Goal: Communication & Community: Share content

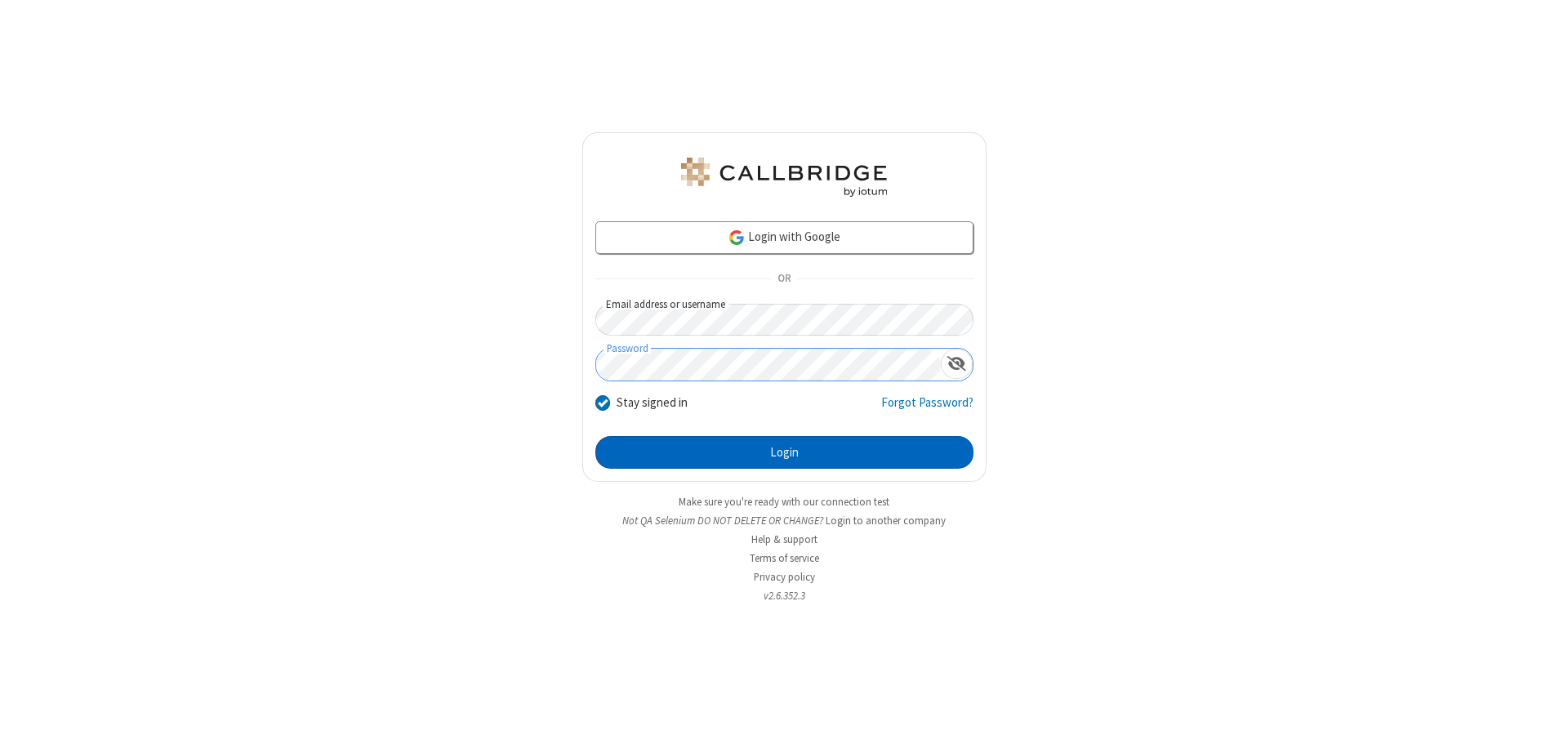
click at [784, 452] on button "Login" at bounding box center [784, 452] width 378 height 32
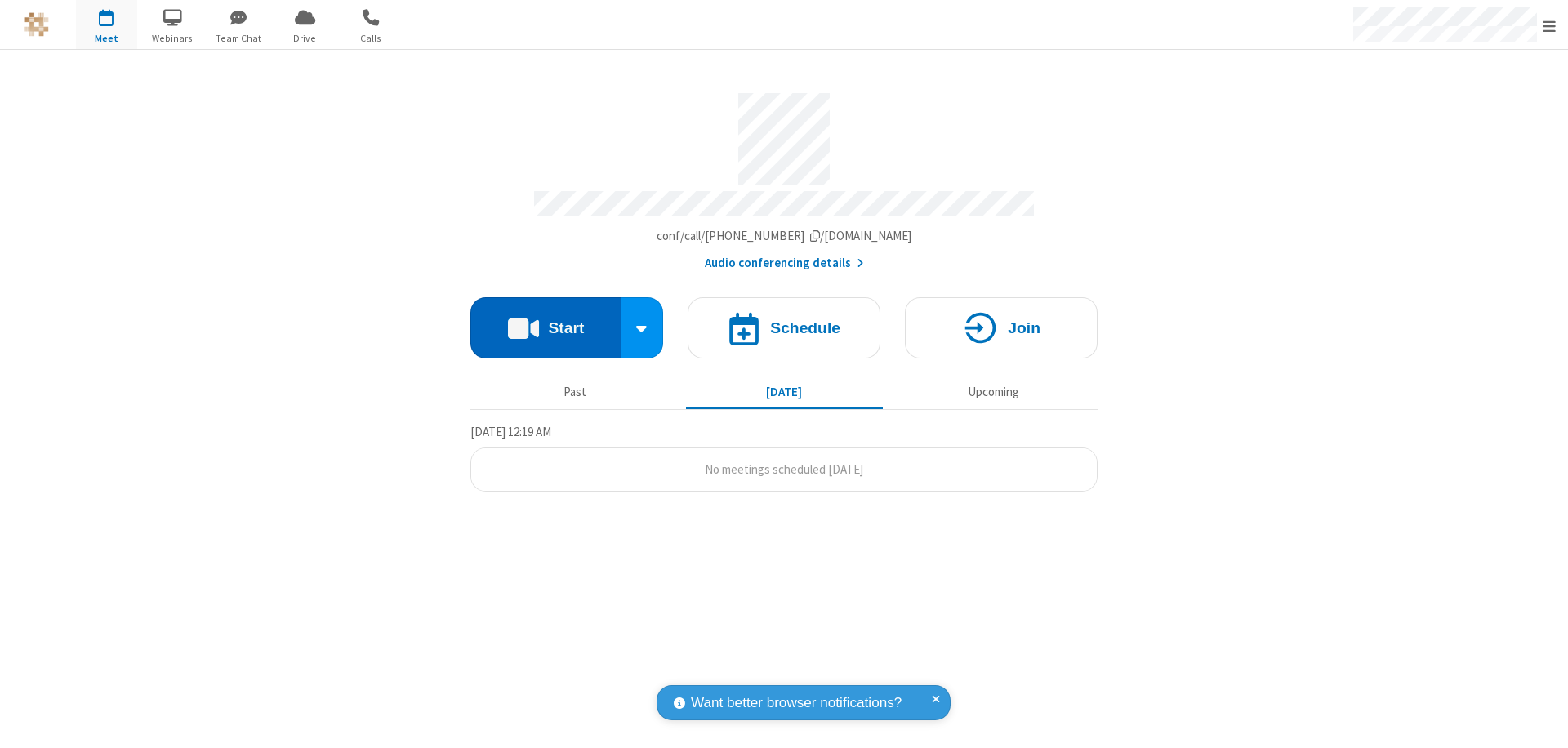
click at [545, 320] on button "Start" at bounding box center [545, 327] width 151 height 61
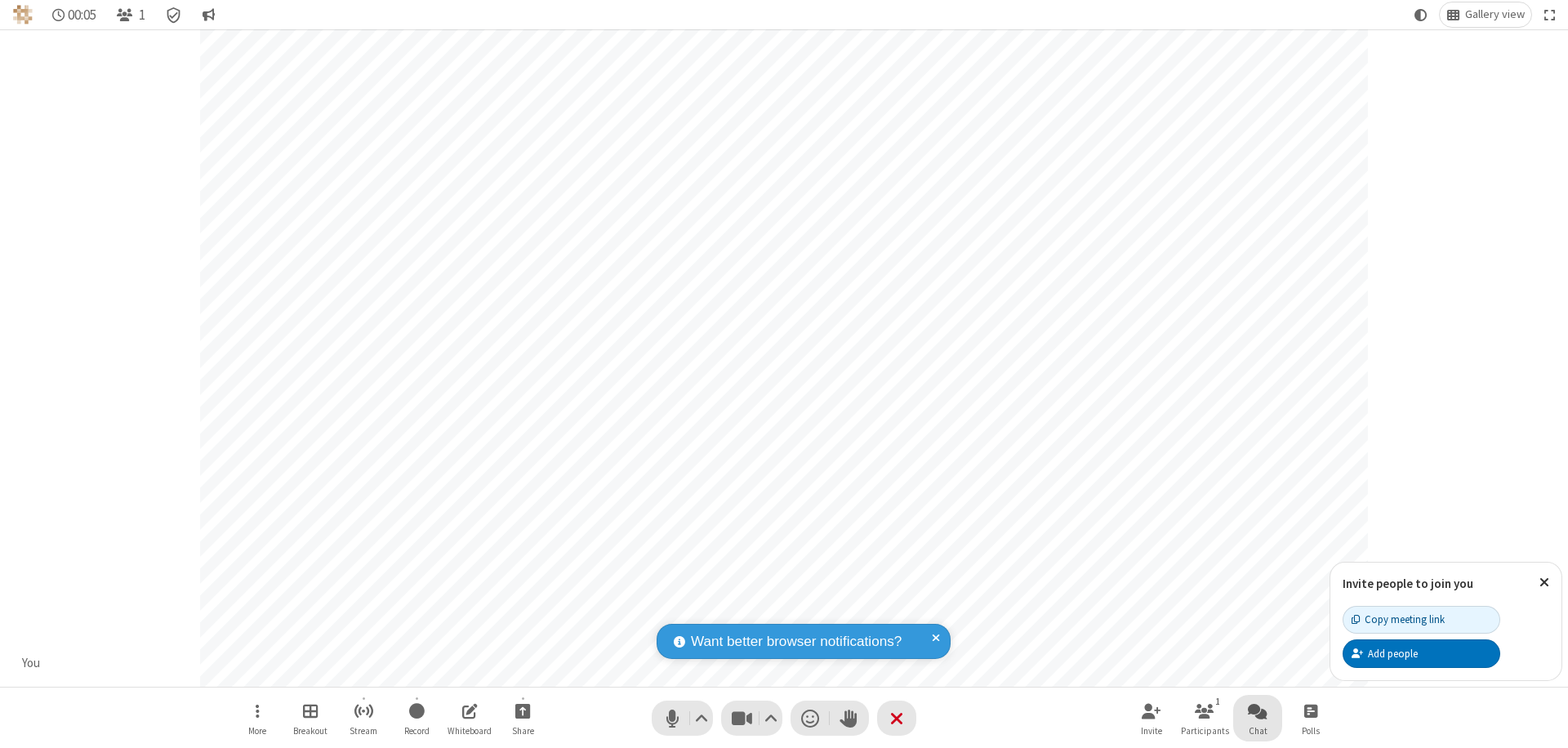
click at [1257, 710] on span "Open chat" at bounding box center [1257, 711] width 19 height 20
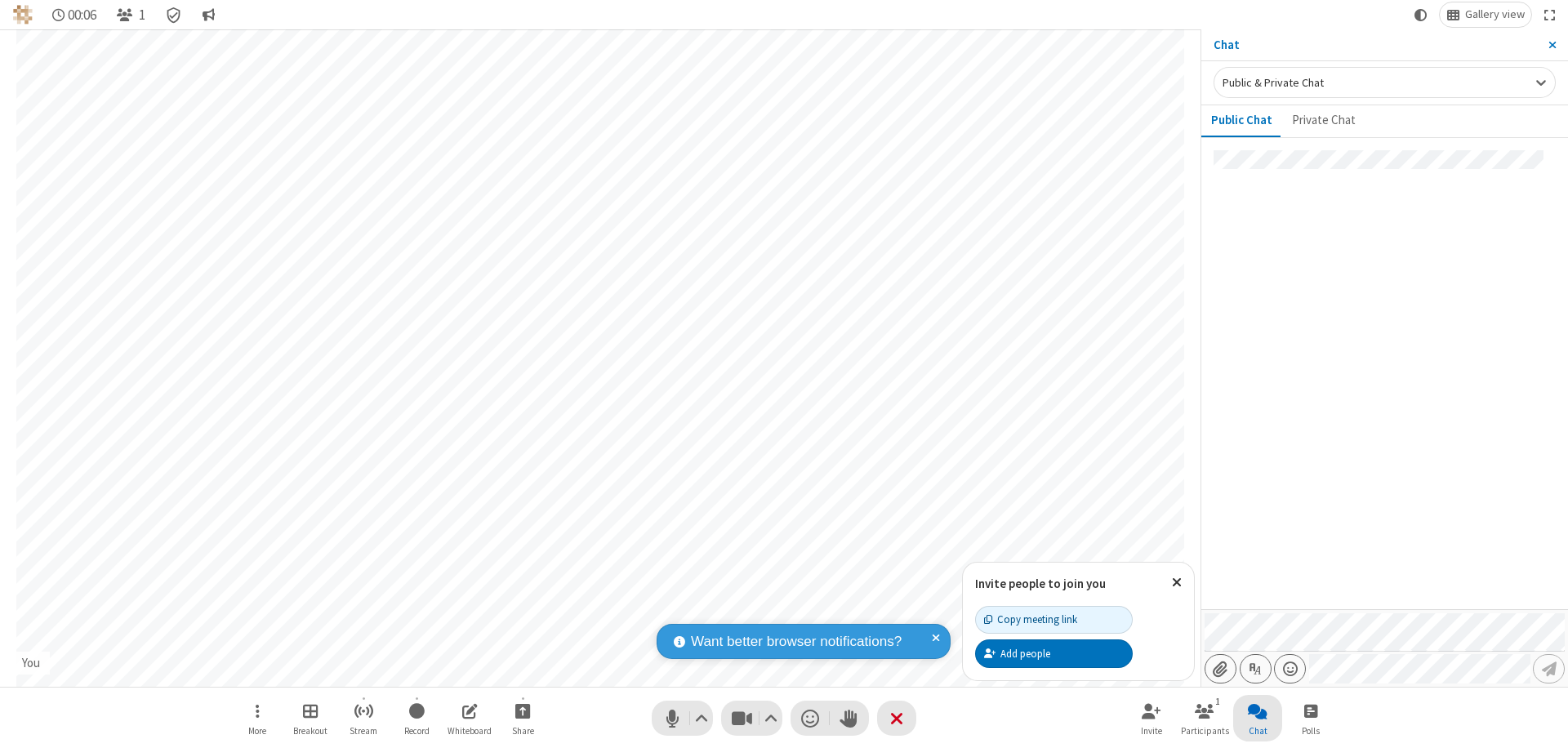
type input "C:\fakepath\doc_test.docx"
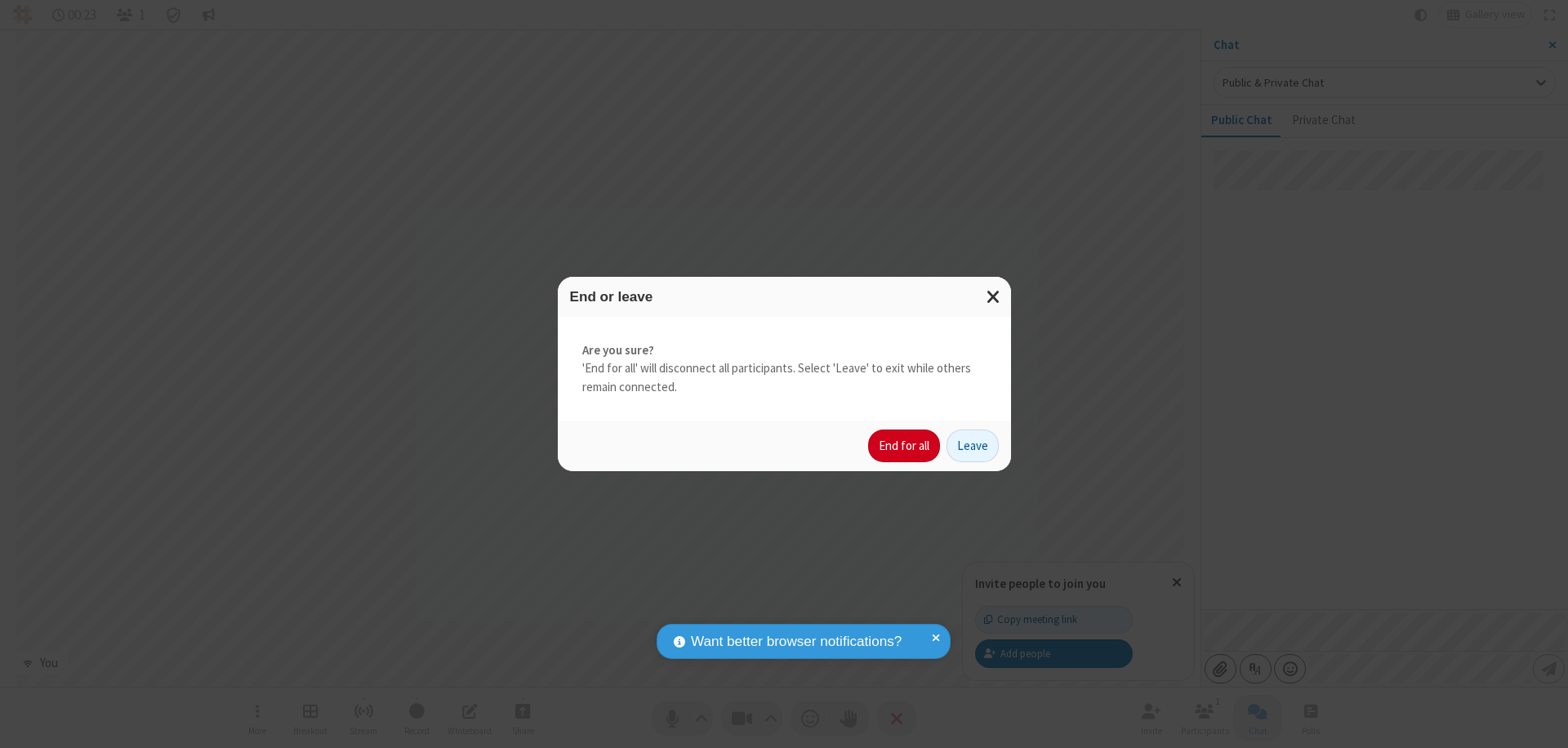
click at [905, 446] on button "End for all" at bounding box center [904, 446] width 72 height 32
